Goal: Check status: Check status

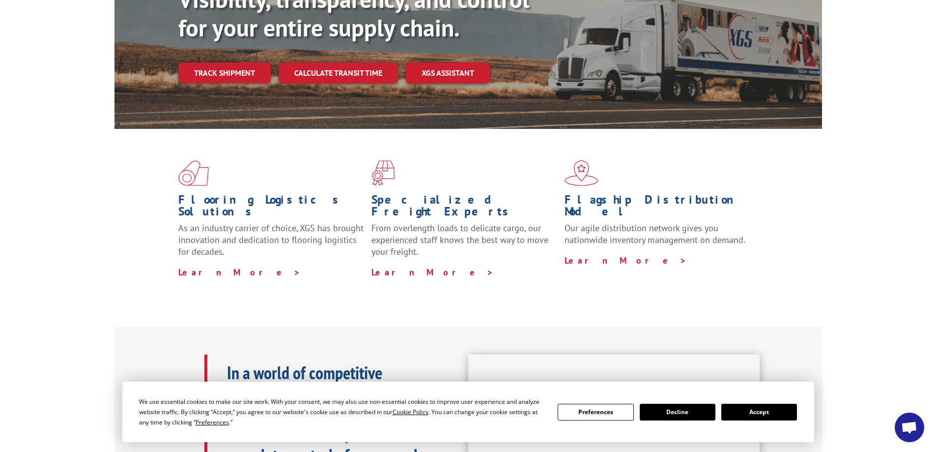
scroll to position [197, 0]
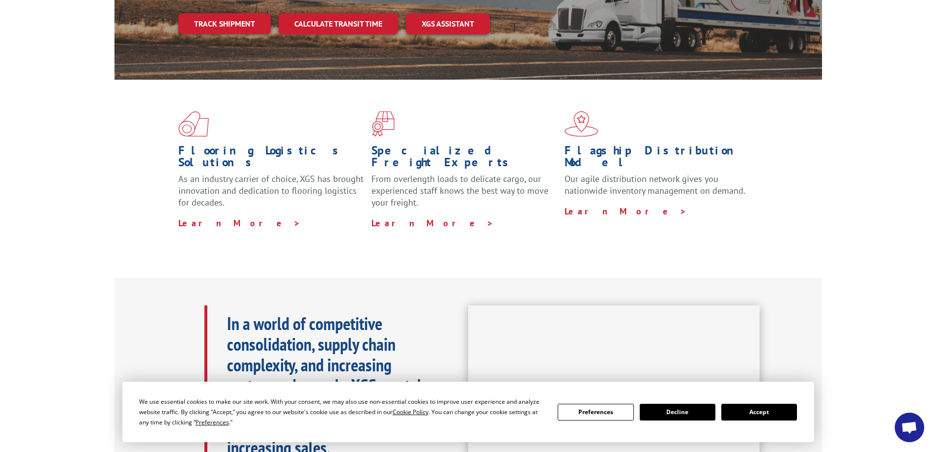
click at [752, 420] on div "We use essential cookies to make our site work. With your consent, we may also …" at bounding box center [468, 411] width 658 height 31
click at [749, 413] on button "Accept" at bounding box center [759, 411] width 76 height 17
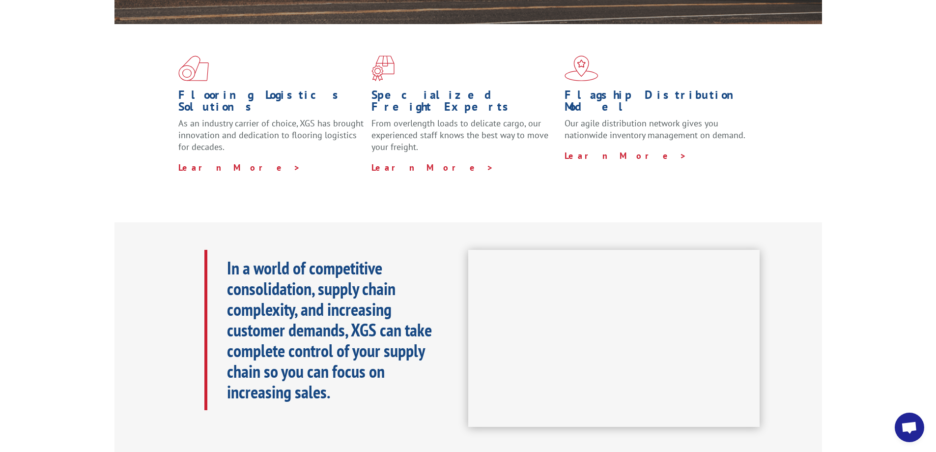
scroll to position [0, 0]
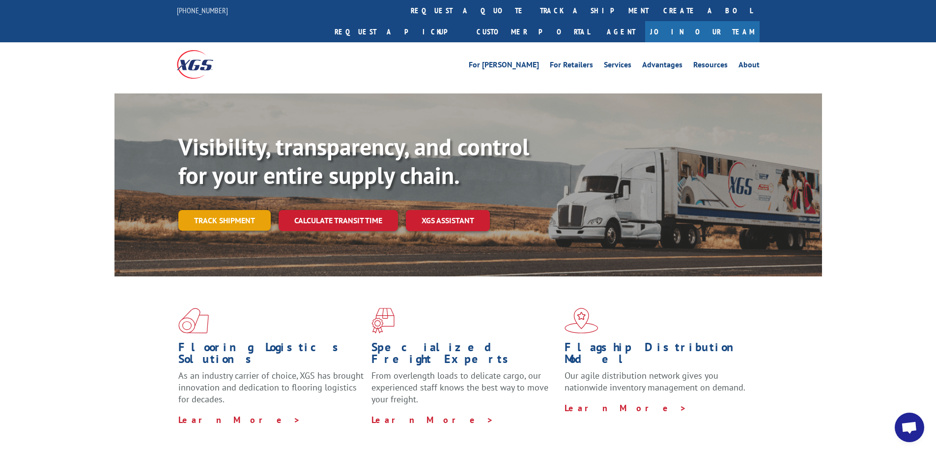
click at [215, 210] on link "Track shipment" at bounding box center [224, 220] width 92 height 21
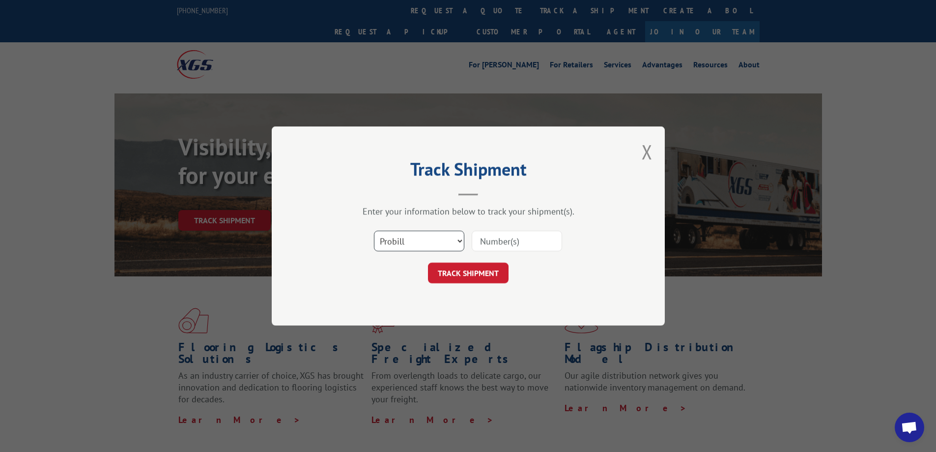
click at [403, 242] on select "Select category... Probill BOL PO" at bounding box center [419, 240] width 90 height 21
select select "bol"
click at [374, 230] on select "Select category... Probill BOL PO" at bounding box center [419, 240] width 90 height 21
click at [513, 229] on div "Select category... Probill BOL PO" at bounding box center [468, 241] width 295 height 32
click at [529, 245] on input at bounding box center [517, 240] width 90 height 21
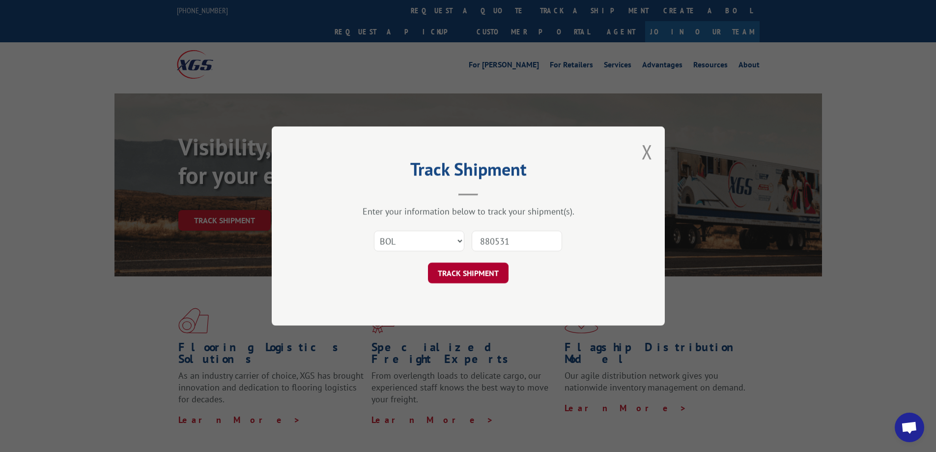
type input "880531"
click at [494, 275] on button "TRACK SHIPMENT" at bounding box center [468, 272] width 81 height 21
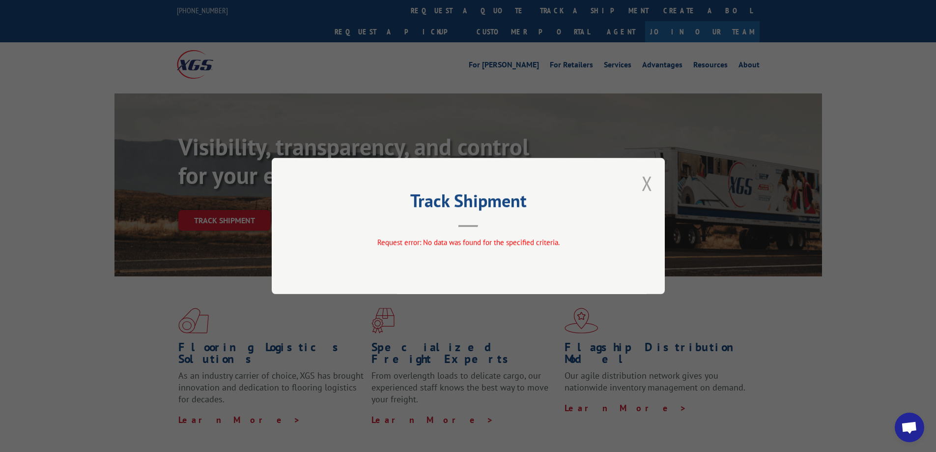
click at [652, 182] on button "Close modal" at bounding box center [647, 183] width 11 height 26
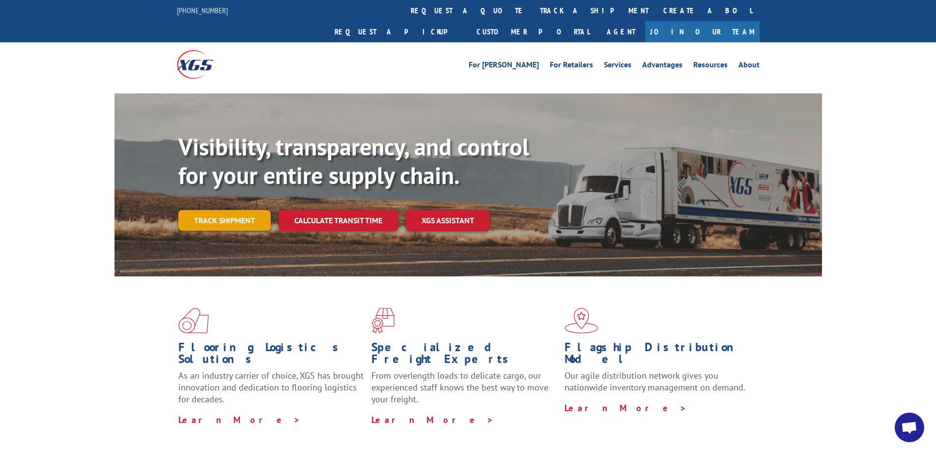
click at [236, 210] on link "Track shipment" at bounding box center [224, 220] width 92 height 21
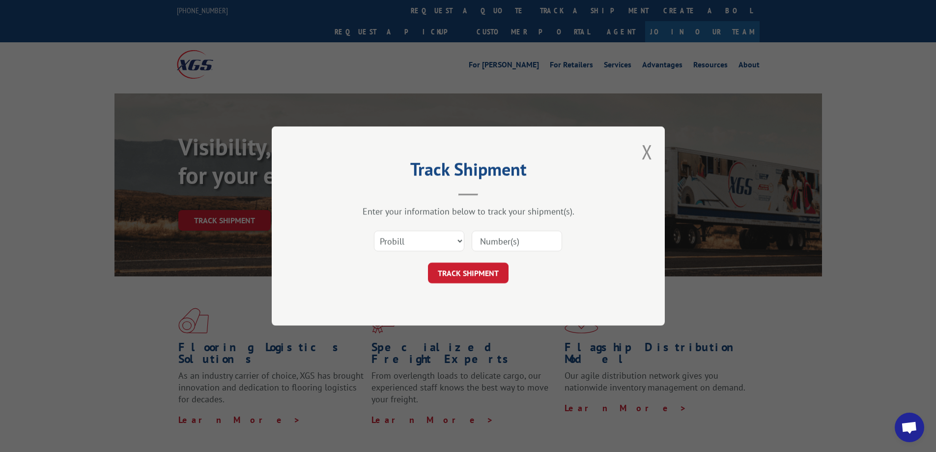
click at [513, 238] on input at bounding box center [517, 240] width 90 height 21
type input "880531"
click at [483, 273] on button "TRACK SHIPMENT" at bounding box center [468, 272] width 81 height 21
